Goal: Find specific page/section: Find specific page/section

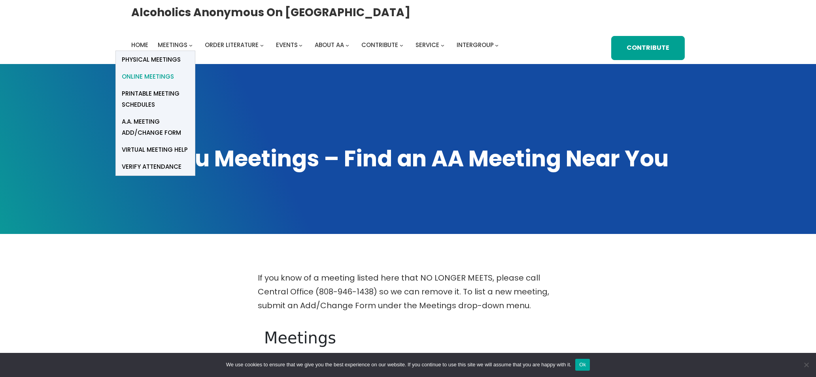
click at [151, 75] on span "Online Meetings" at bounding box center [148, 76] width 52 height 11
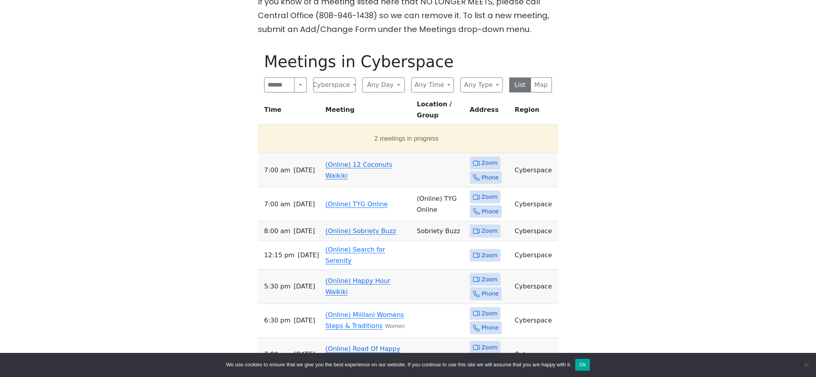
scroll to position [279, 0]
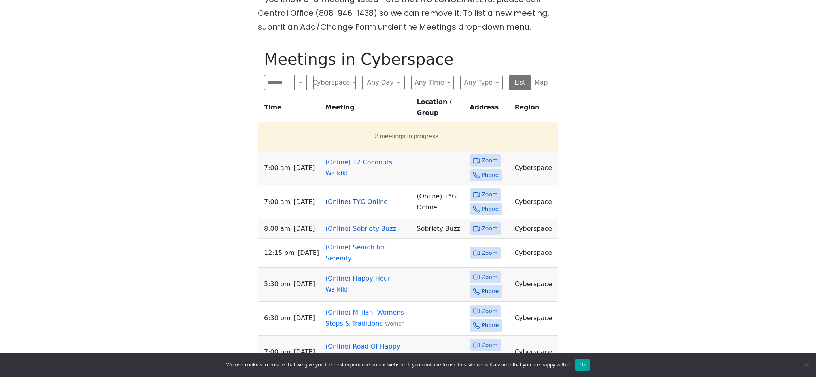
click at [333, 198] on link "(Online) TYG Online" at bounding box center [356, 202] width 62 height 8
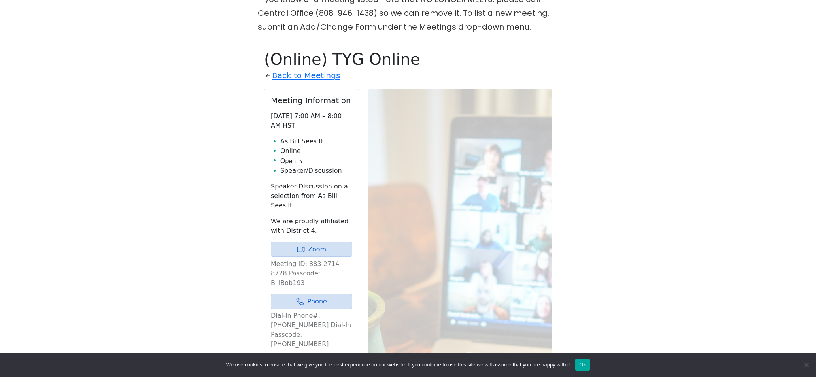
scroll to position [322, 0]
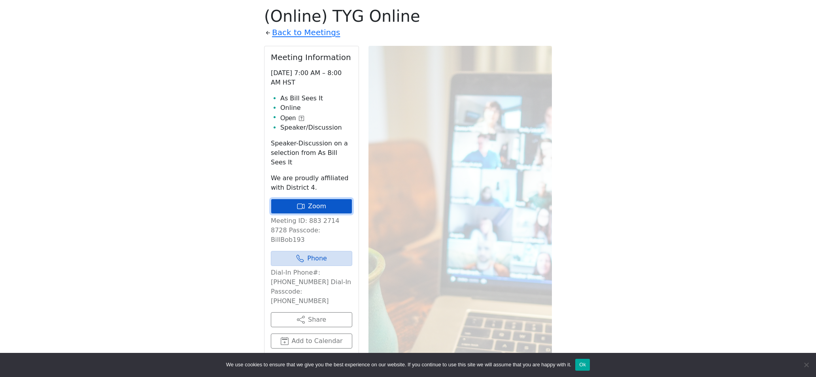
click at [286, 199] on link "Zoom" at bounding box center [311, 206] width 81 height 15
